Goal: Information Seeking & Learning: Learn about a topic

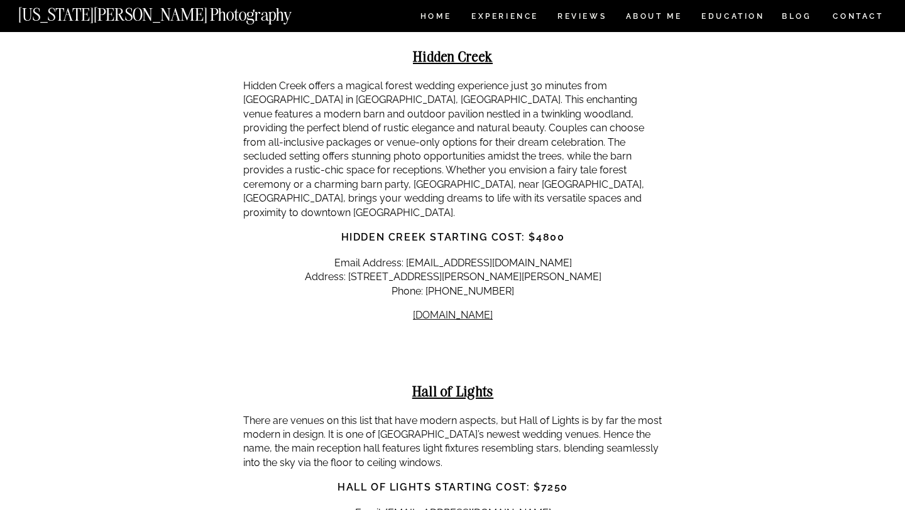
scroll to position [10167, 0]
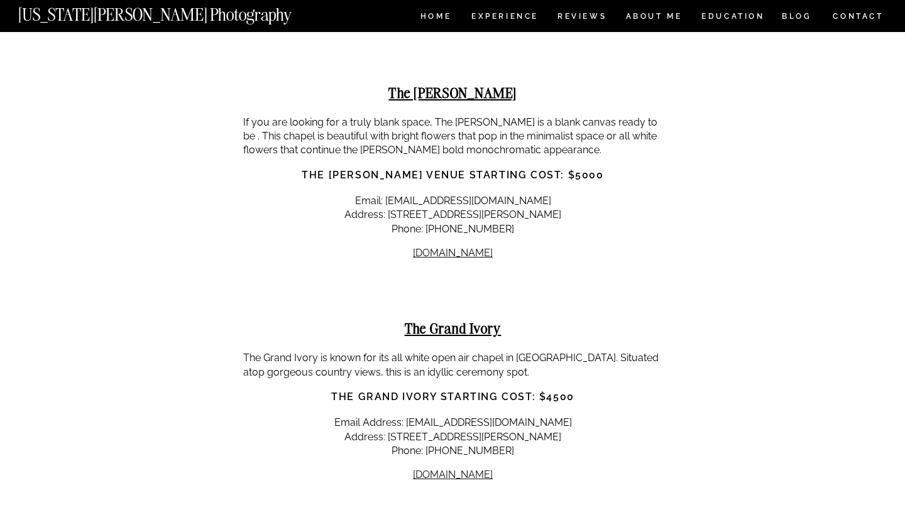
scroll to position [10721, 0]
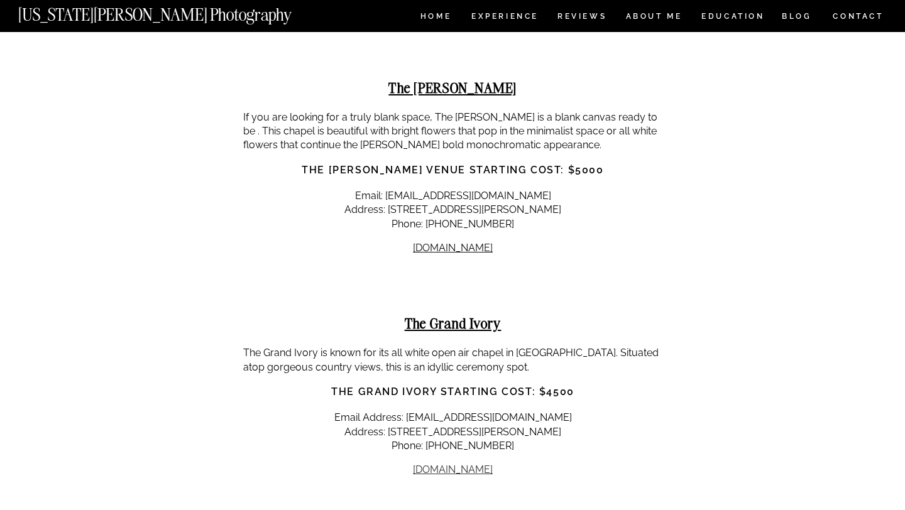
click at [423, 464] on link "[DOMAIN_NAME]" at bounding box center [453, 470] width 80 height 12
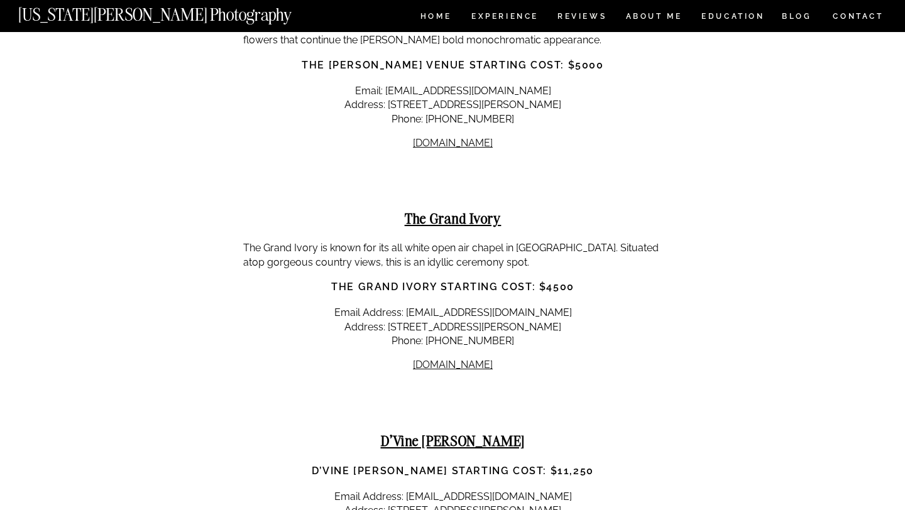
scroll to position [10841, 0]
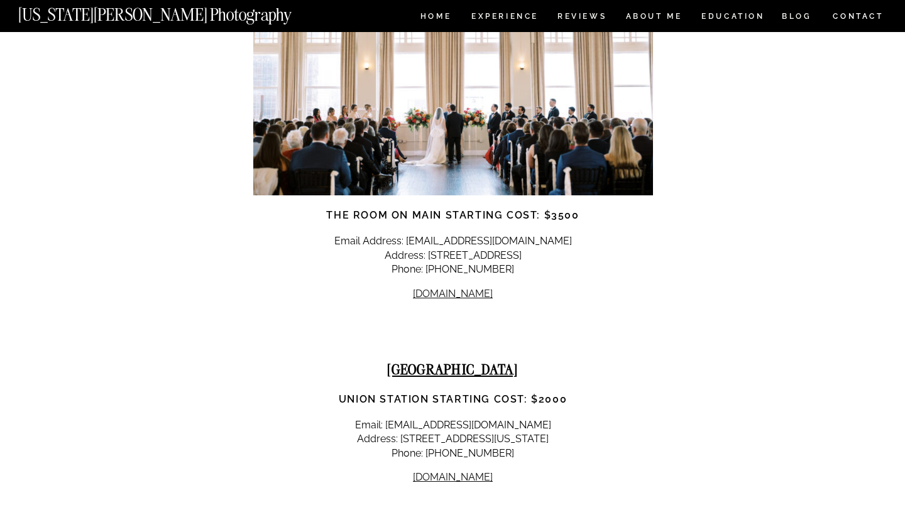
scroll to position [12148, 0]
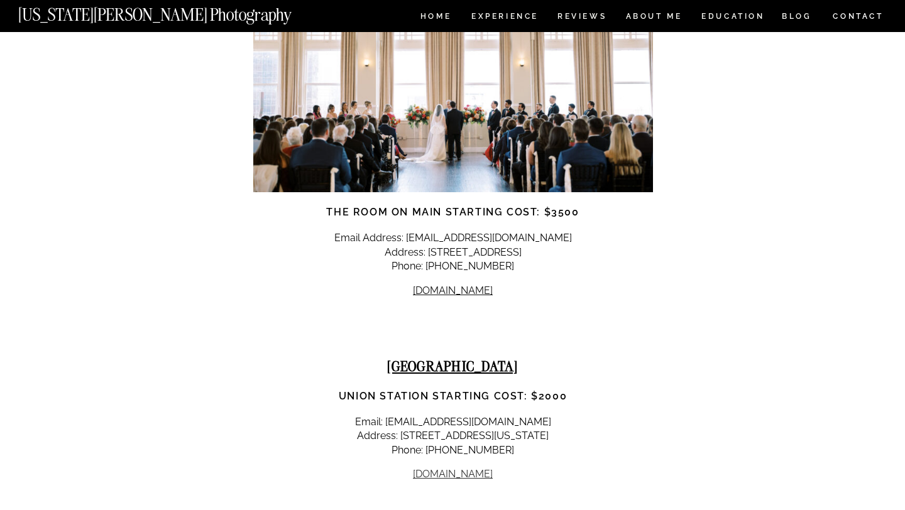
click at [437, 468] on link "[DOMAIN_NAME]" at bounding box center [453, 474] width 80 height 12
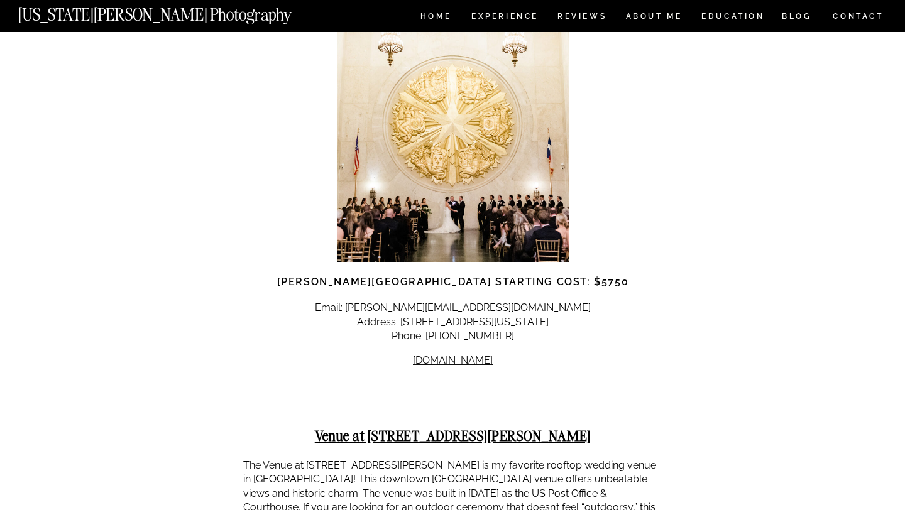
scroll to position [12796, 0]
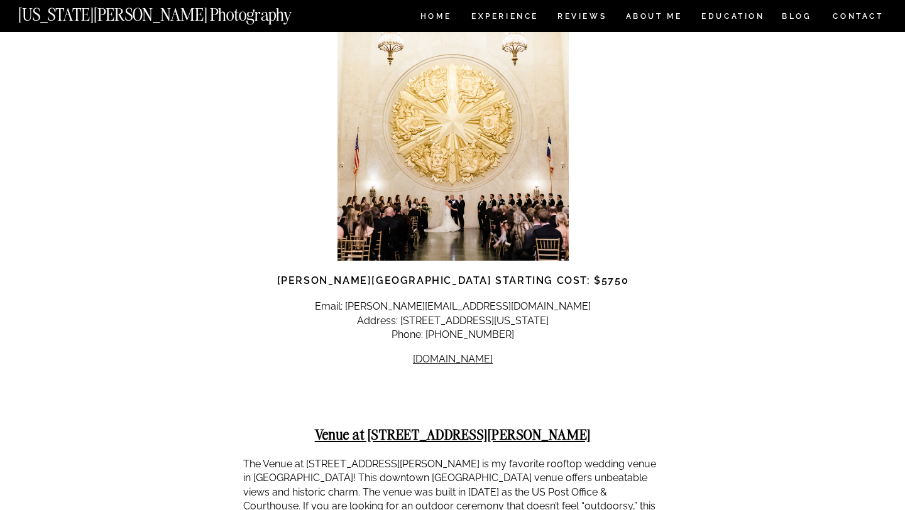
copy p "[STREET_ADDRESS][PERSON_NAME]"
drag, startPoint x: 401, startPoint y: 403, endPoint x: 556, endPoint y: 406, distance: 155.2
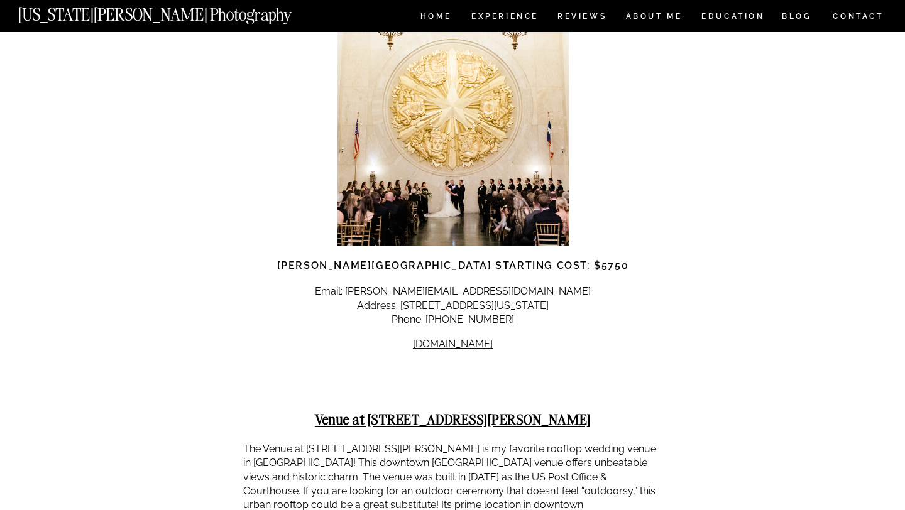
scroll to position [12813, 0]
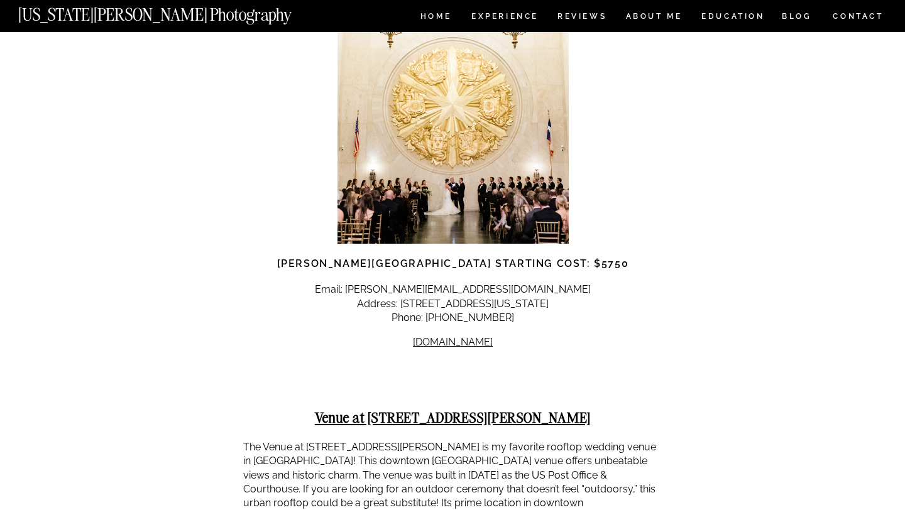
click at [303, 440] on p "The Venue at [STREET_ADDRESS][PERSON_NAME] is my favorite rooftop wedding venue…" at bounding box center [452, 489] width 419 height 99
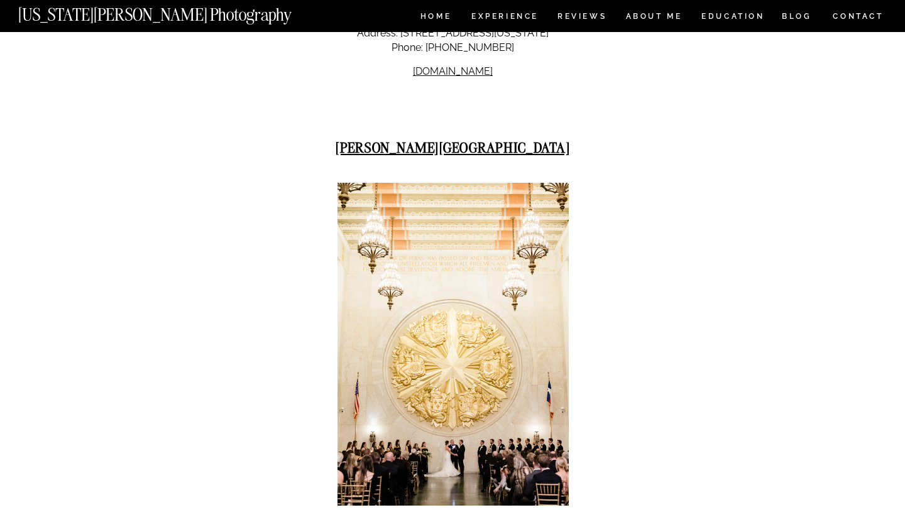
scroll to position [12554, 0]
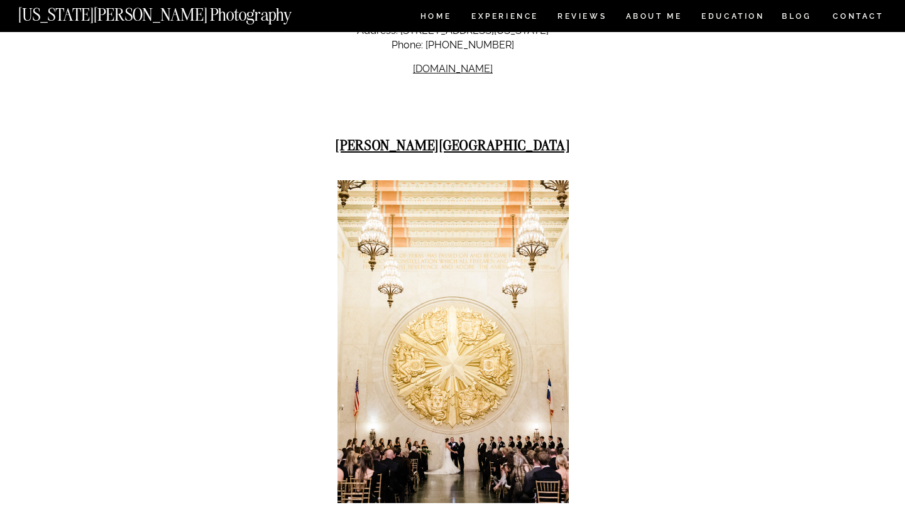
drag, startPoint x: 383, startPoint y: 366, endPoint x: 604, endPoint y: 364, distance: 221.2
copy p "[STREET_ADDRESS][US_STATE]"
drag, startPoint x: 535, startPoint y: 361, endPoint x: 437, endPoint y: 358, distance: 97.4
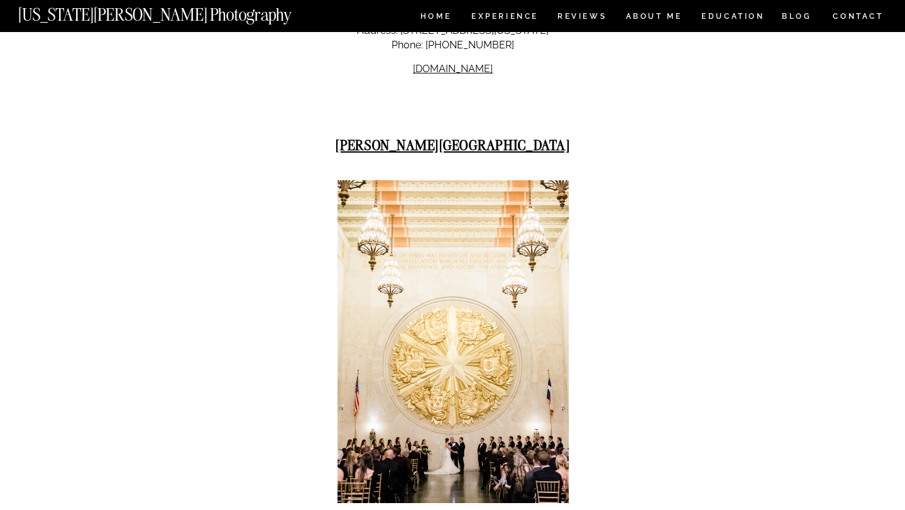
drag, startPoint x: 523, startPoint y: 355, endPoint x: 417, endPoint y: 353, distance: 106.8
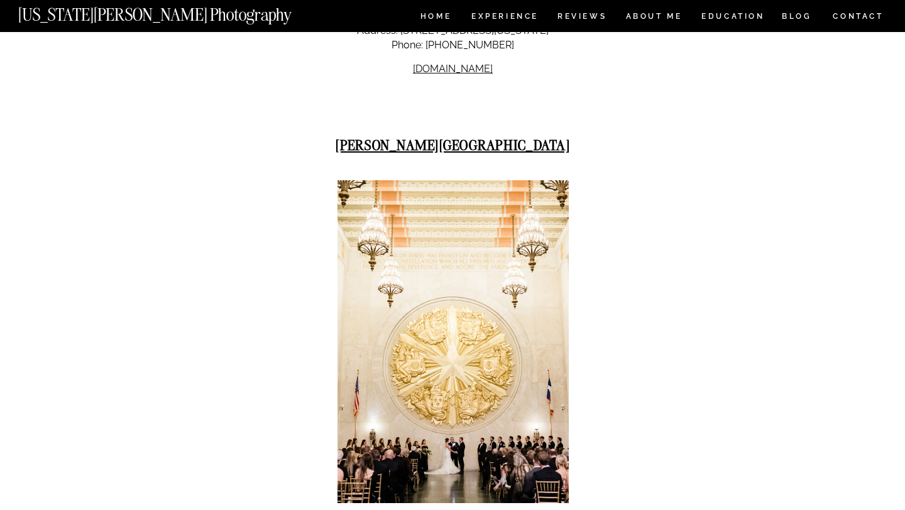
drag, startPoint x: 417, startPoint y: 352, endPoint x: 547, endPoint y: 355, distance: 130.1
copy p "[EMAIL_ADDRESS][DOMAIN_NAME]"
drag, startPoint x: 503, startPoint y: 403, endPoint x: 410, endPoint y: 407, distance: 93.0
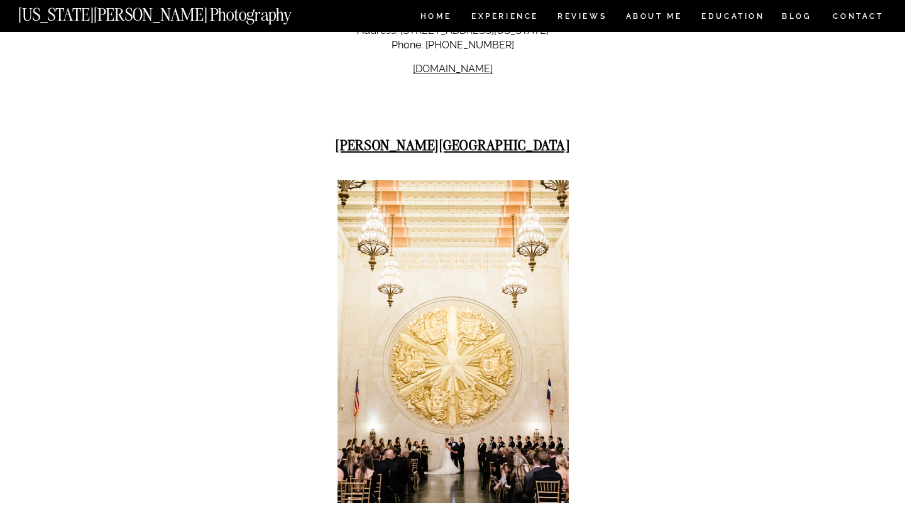
copy link "[DOMAIN_NAME]"
